Goal: Use online tool/utility

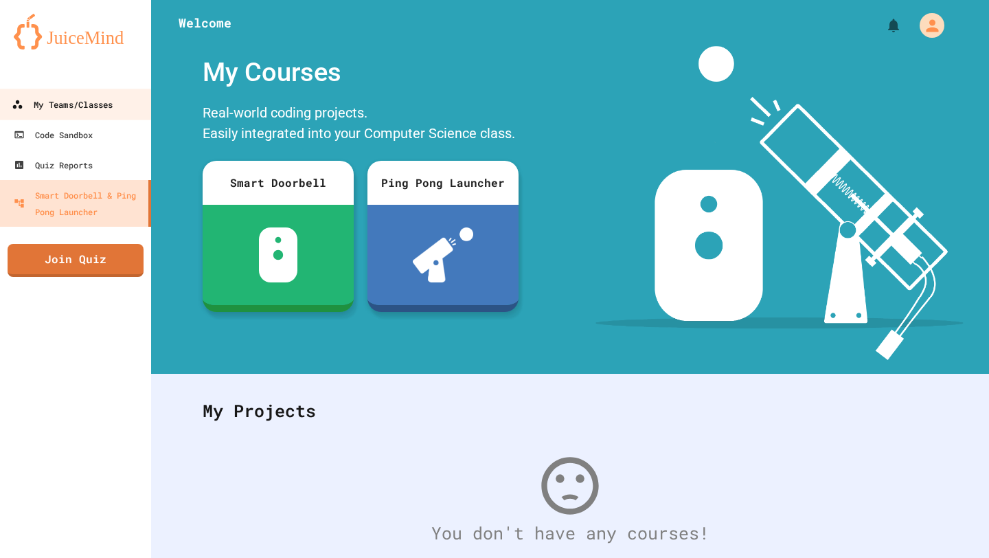
click at [72, 100] on div "My Teams/Classes" at bounding box center [62, 104] width 101 height 17
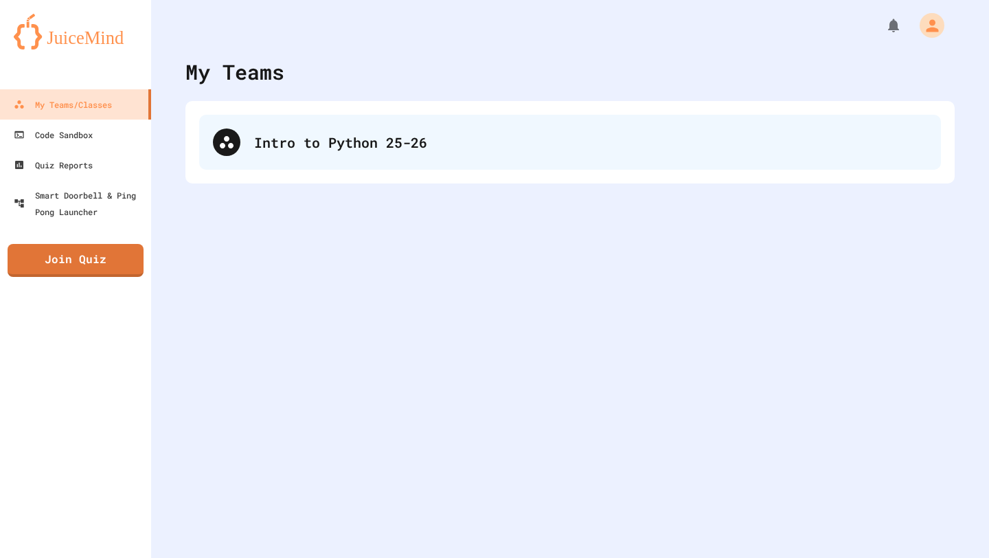
click at [308, 115] on div "Intro to Python 25-26" at bounding box center [570, 142] width 742 height 55
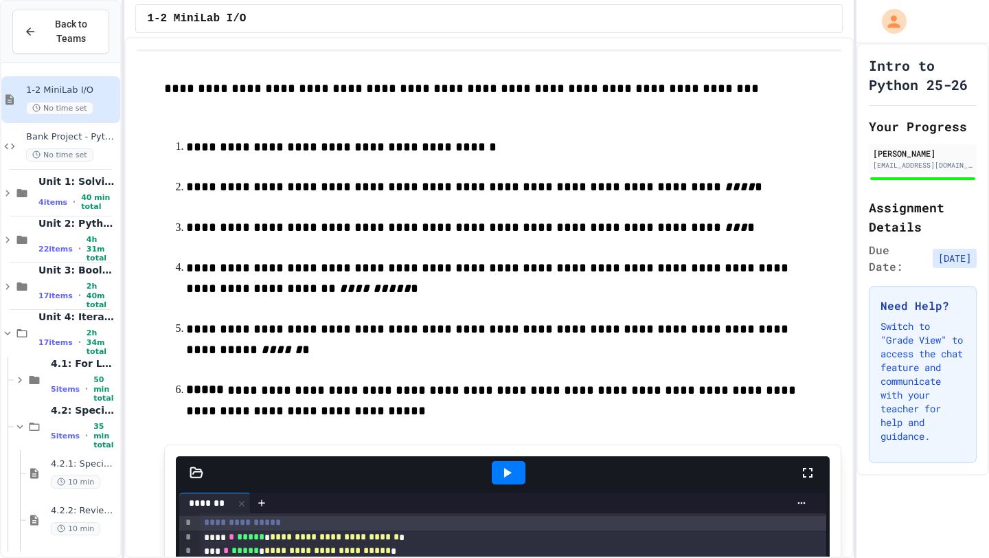
click at [43, 21] on div "Back to Teams" at bounding box center [61, 31] width 74 height 29
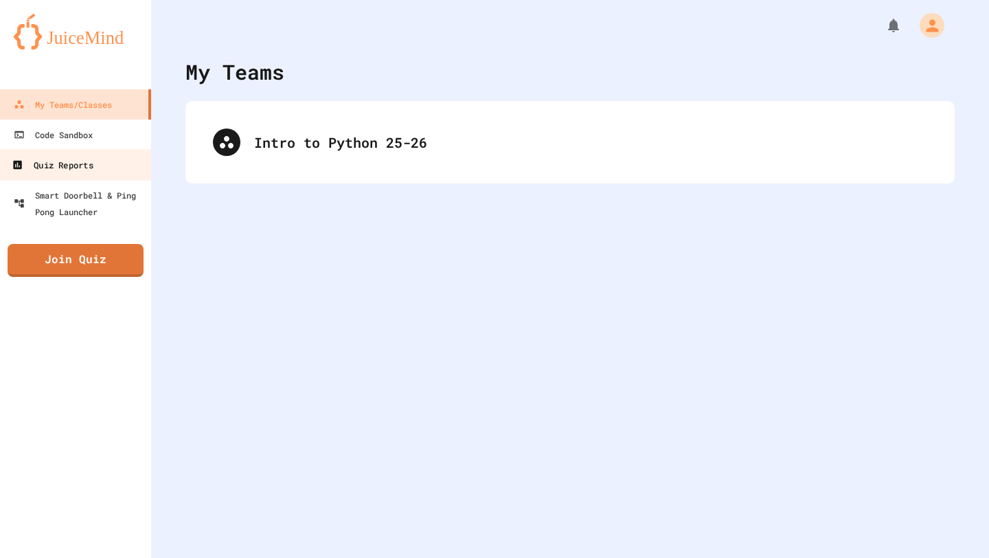
click at [111, 149] on link "Quiz Reports" at bounding box center [76, 164] width 156 height 31
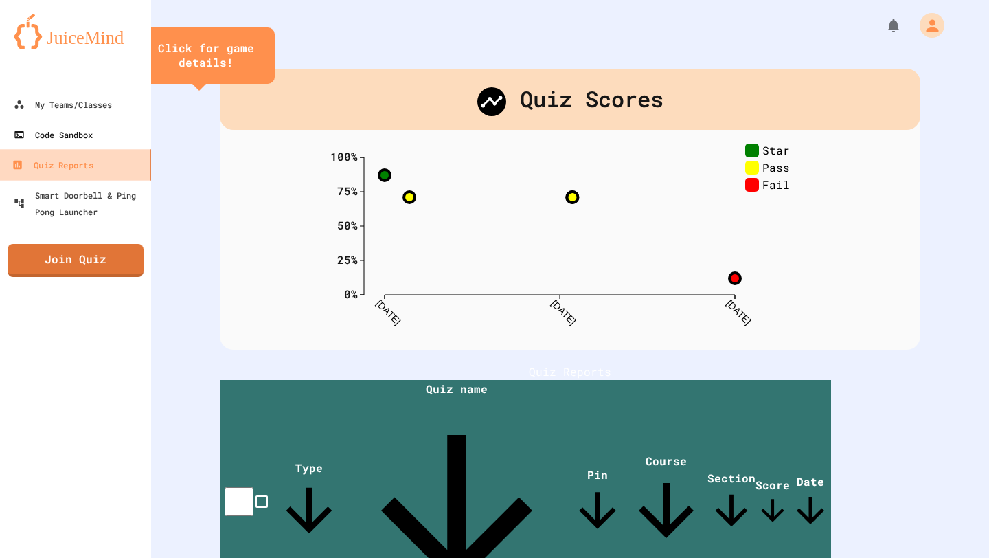
click at [114, 147] on link "Code Sandbox" at bounding box center [75, 135] width 151 height 30
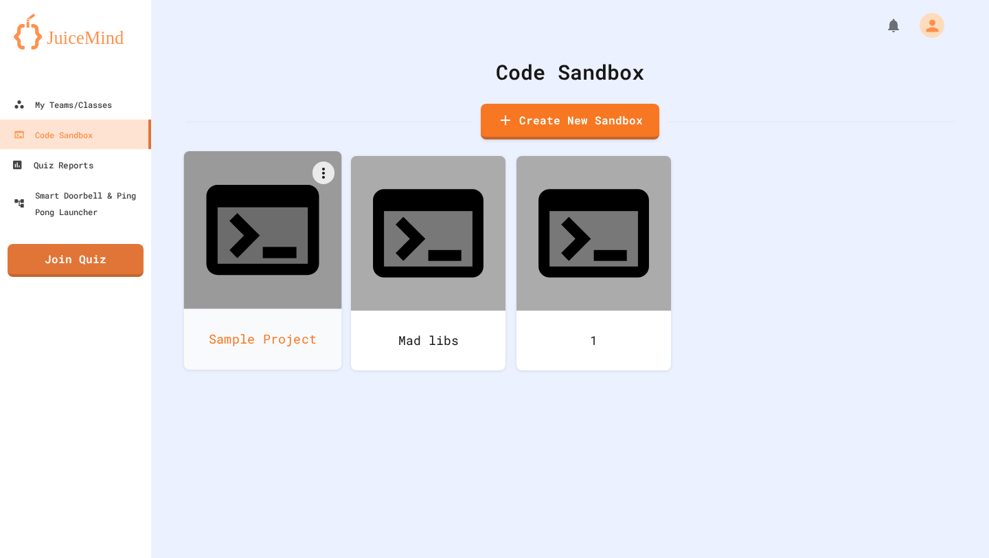
click at [292, 209] on icon at bounding box center [262, 229] width 135 height 135
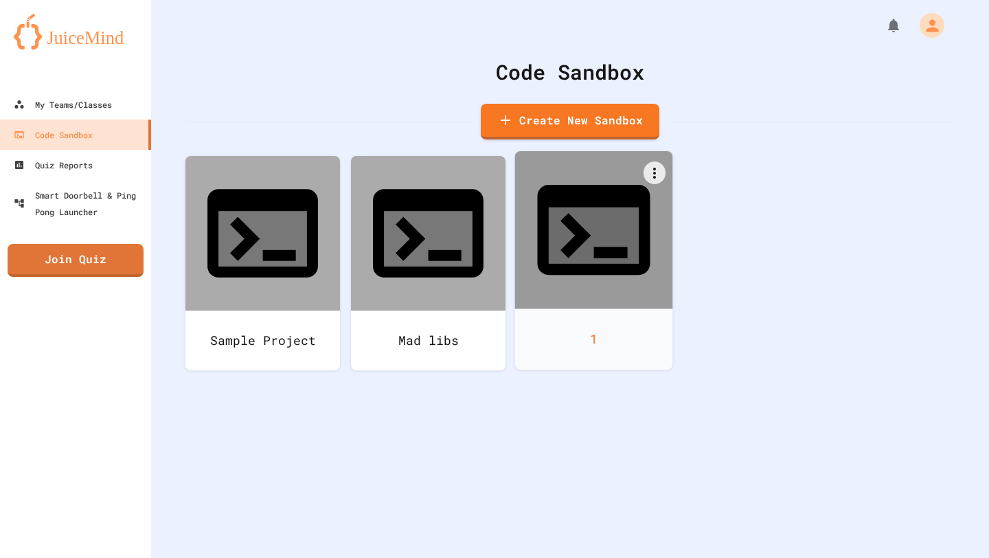
click at [627, 236] on div at bounding box center [594, 230] width 158 height 158
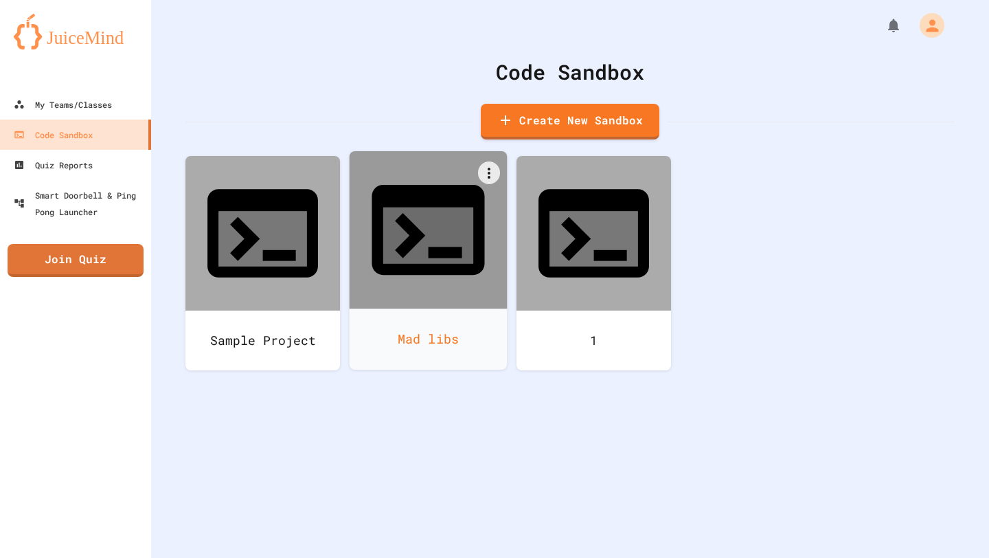
click at [471, 191] on div at bounding box center [429, 230] width 158 height 158
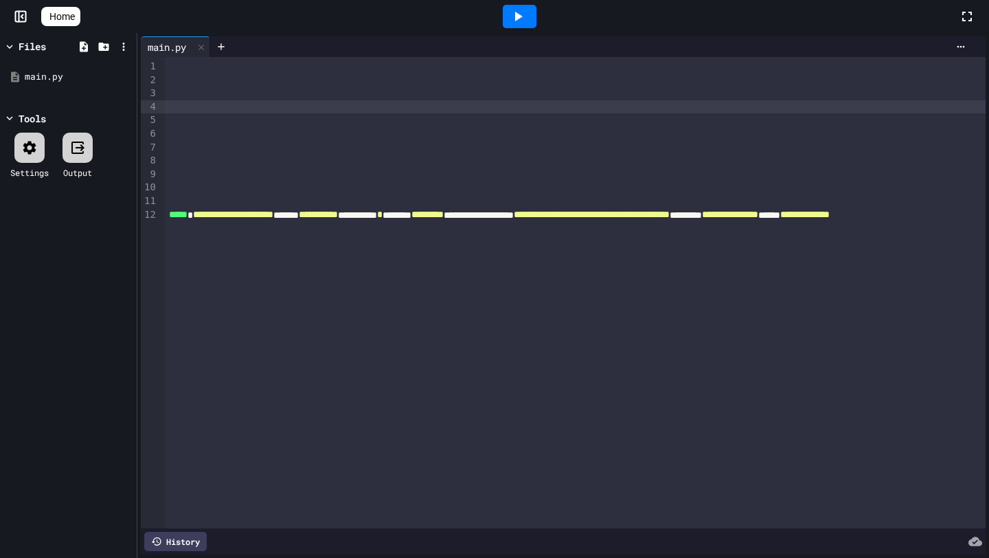
click at [344, 102] on div at bounding box center [706, 107] width 1083 height 14
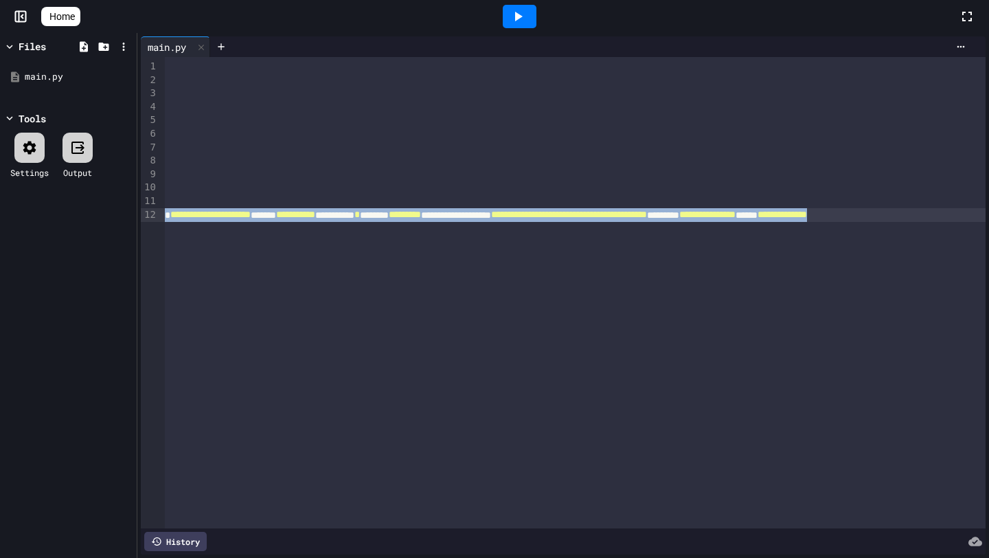
scroll to position [0, 45]
drag, startPoint x: 172, startPoint y: 60, endPoint x: 989, endPoint y: 462, distance: 910.3
click at [989, 462] on div "**********" at bounding box center [563, 295] width 852 height 525
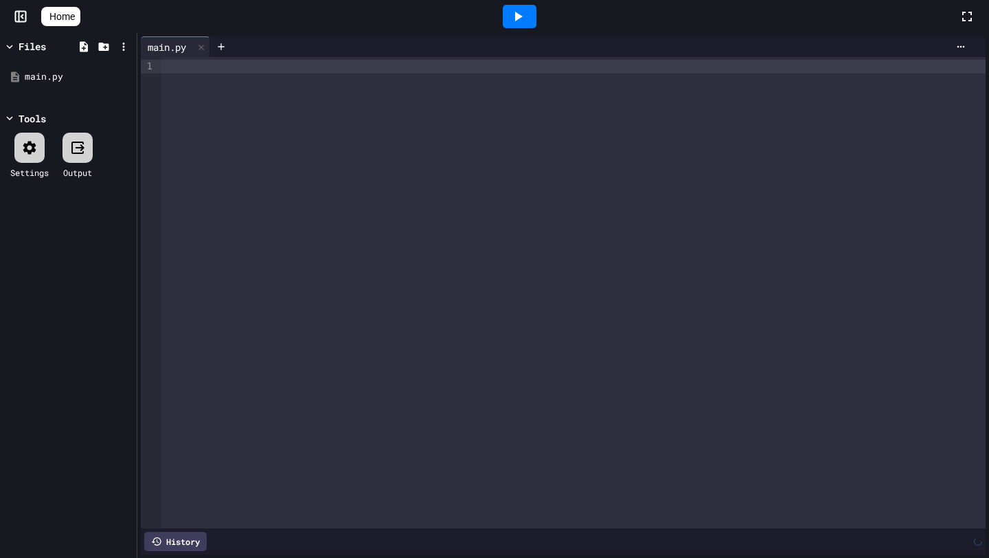
scroll to position [0, 0]
